Goal: Information Seeking & Learning: Learn about a topic

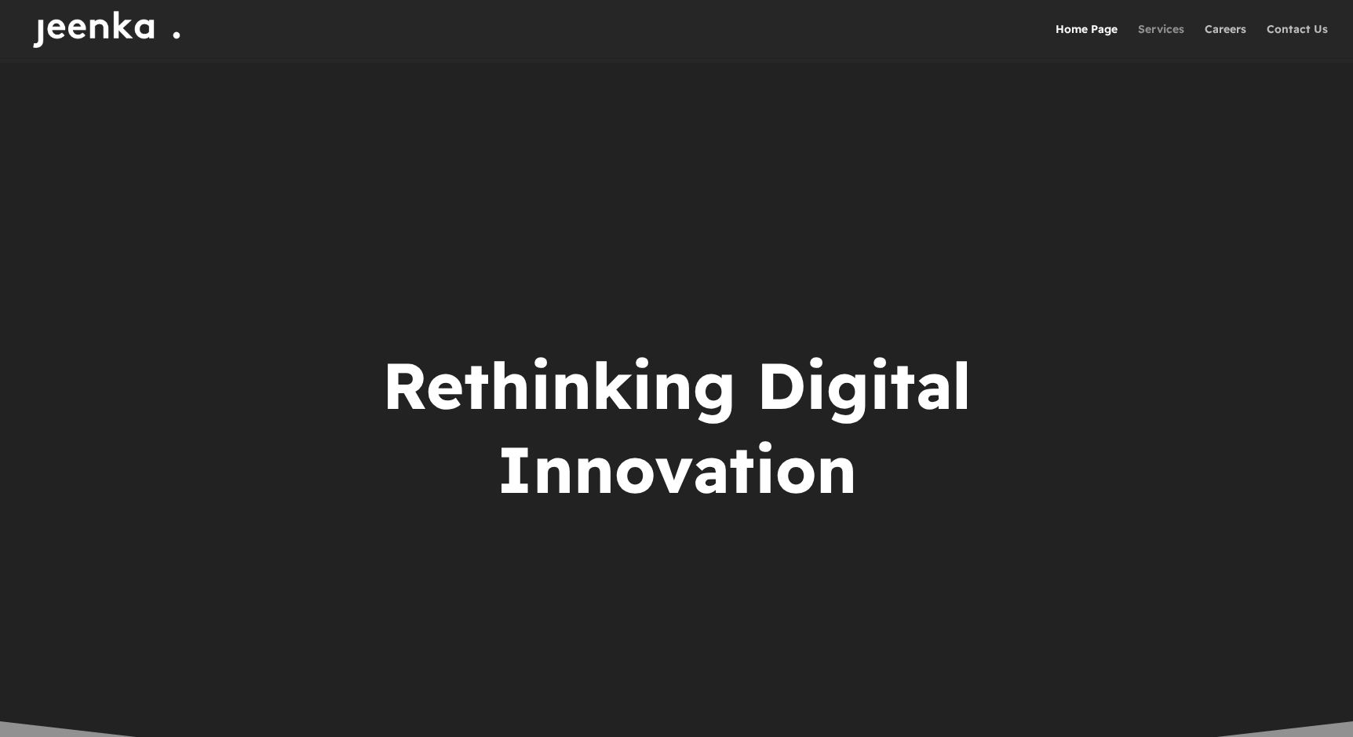
click at [1171, 31] on link "Services" at bounding box center [1161, 41] width 46 height 35
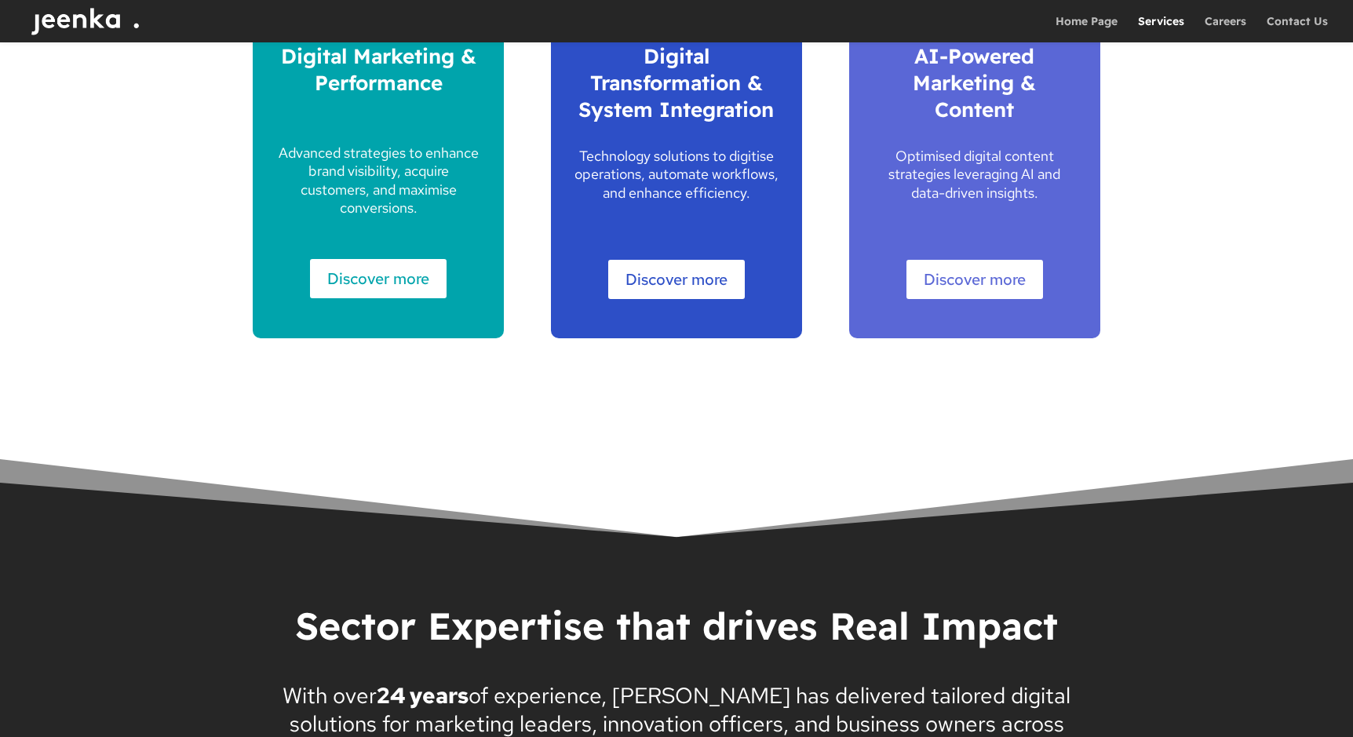
scroll to position [1182, 0]
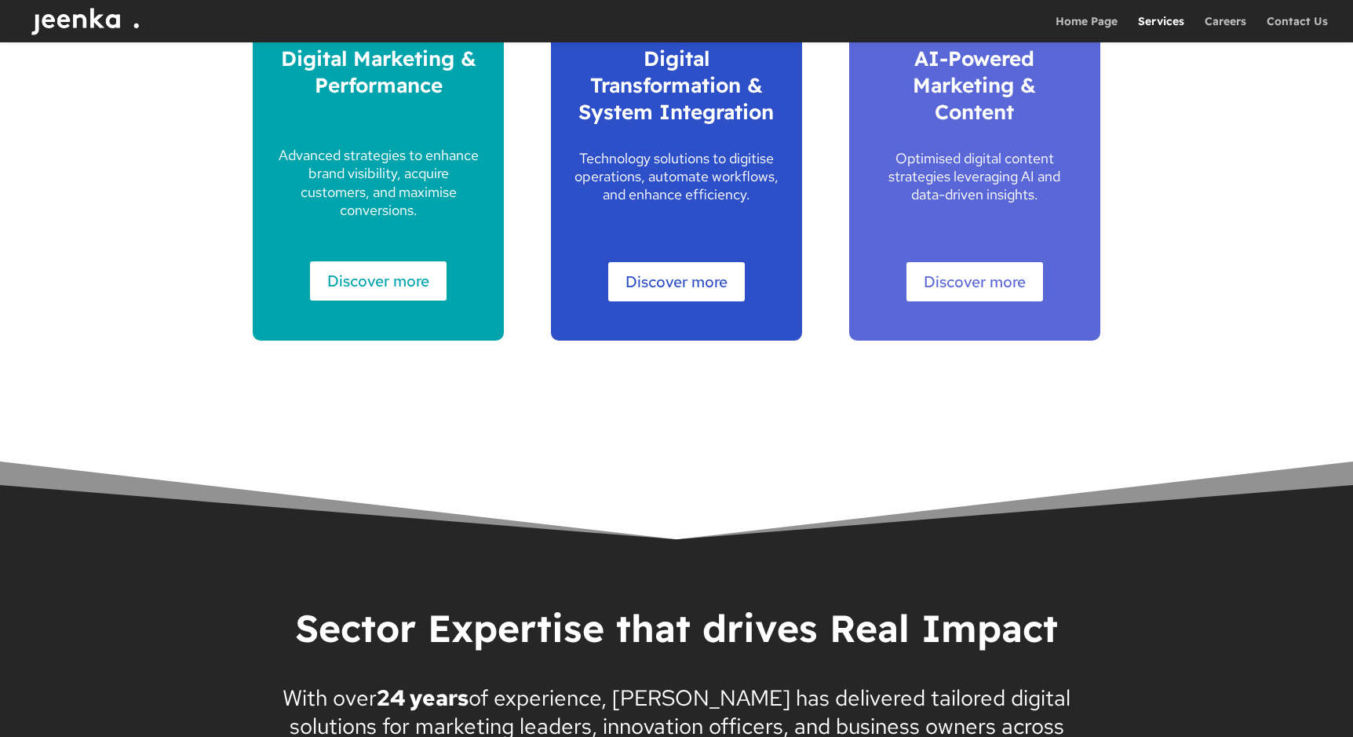
click at [681, 291] on link "Discover more" at bounding box center [676, 281] width 137 height 39
